Goal: Transaction & Acquisition: Purchase product/service

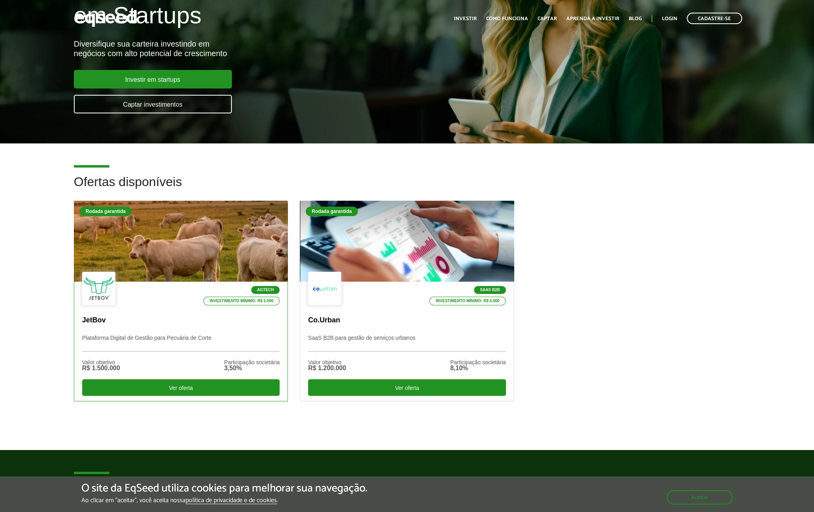
scroll to position [210, 0]
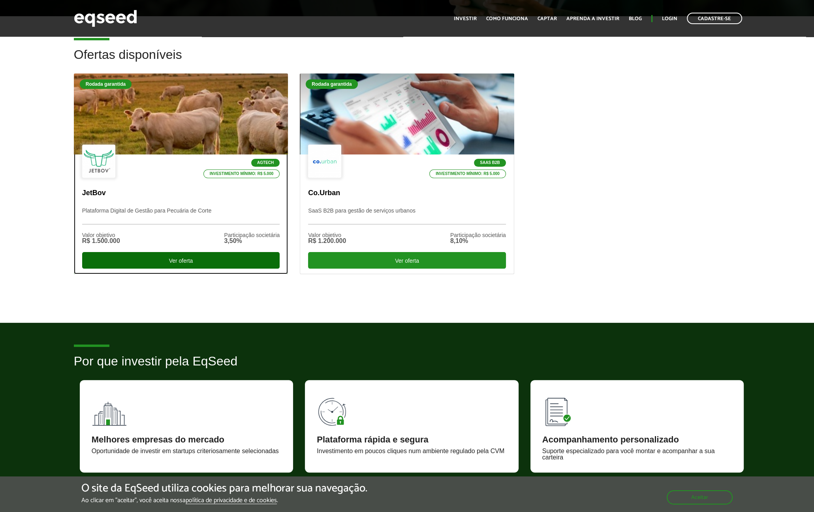
click at [185, 261] on div "Ver oferta" at bounding box center [180, 260] width 197 height 17
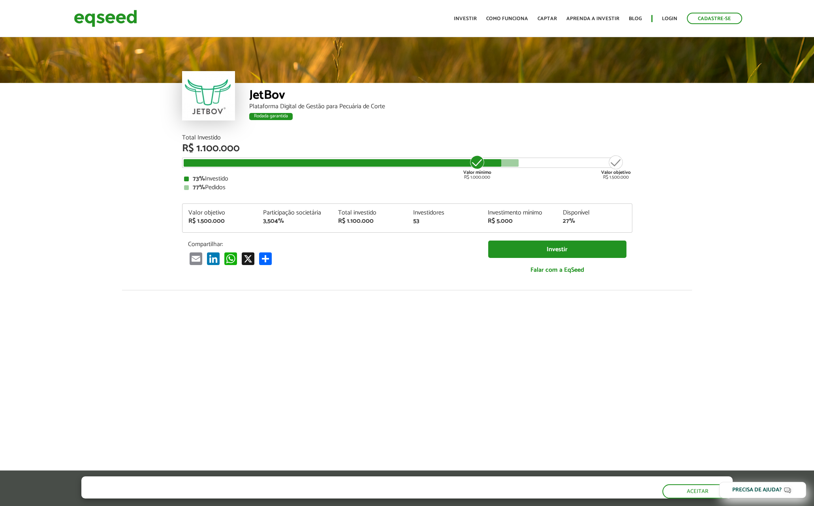
scroll to position [940, 0]
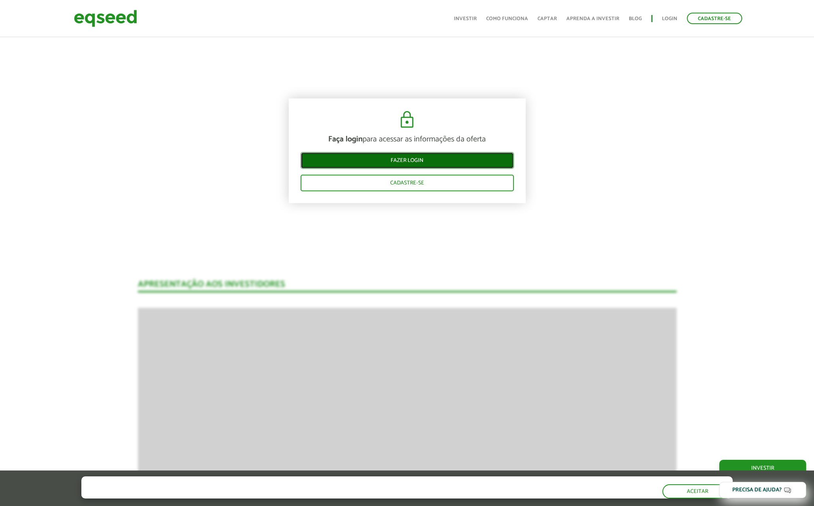
click at [423, 159] on link "Fazer login" at bounding box center [406, 160] width 213 height 17
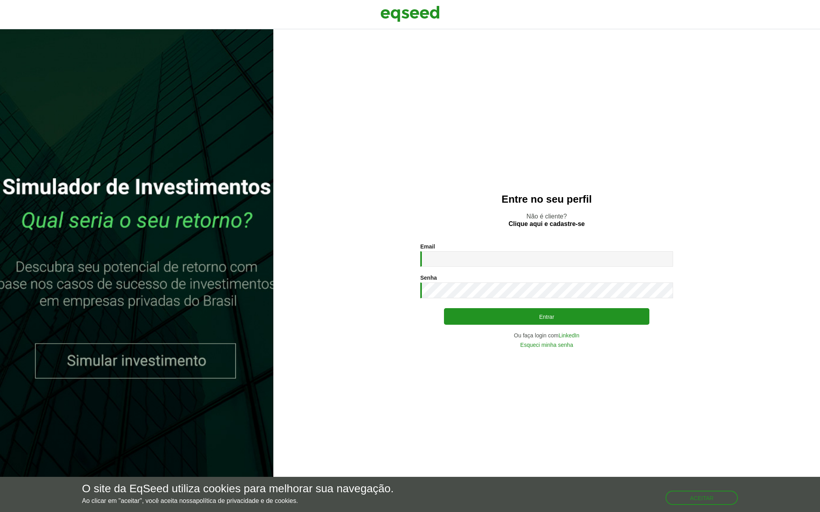
type input "**********"
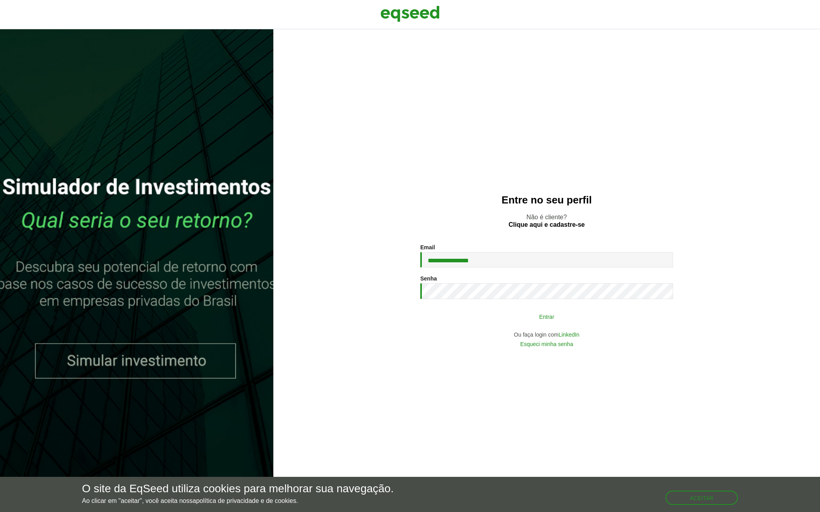
click at [554, 320] on button "Entrar" at bounding box center [546, 316] width 205 height 15
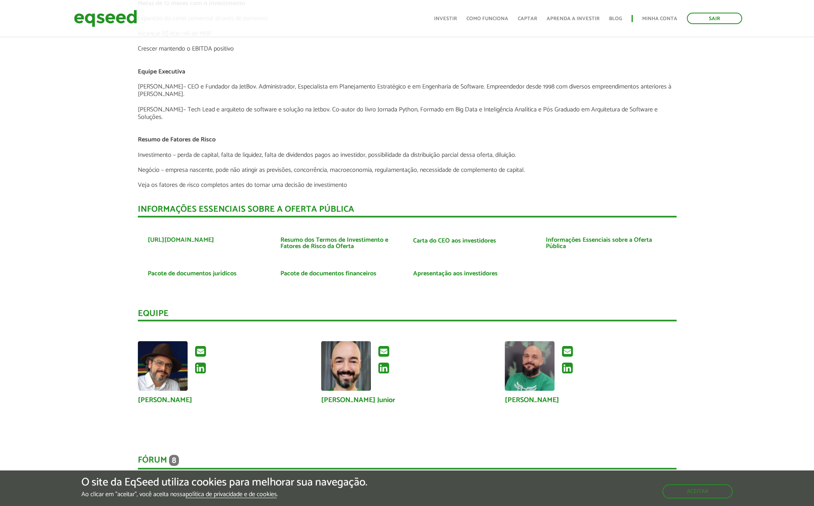
scroll to position [1842, 0]
